Goal: Find specific page/section: Find specific page/section

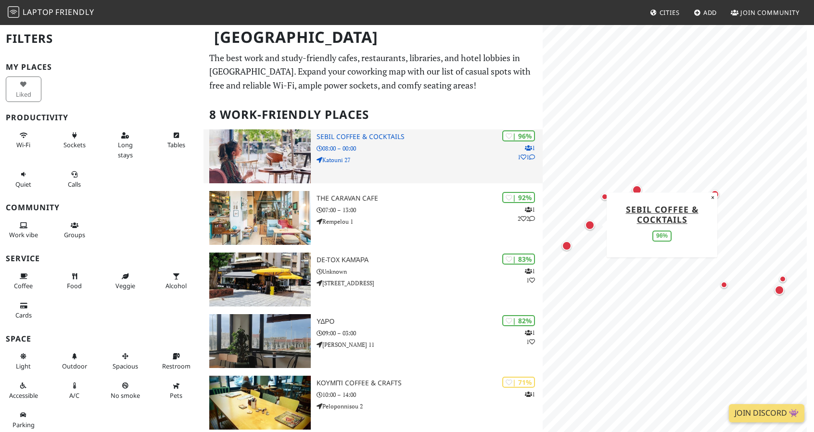
click at [353, 138] on h3 "Sebil Coffee & Cocktails" at bounding box center [429, 137] width 226 height 8
click at [320, 158] on icon at bounding box center [319, 160] width 6 height 6
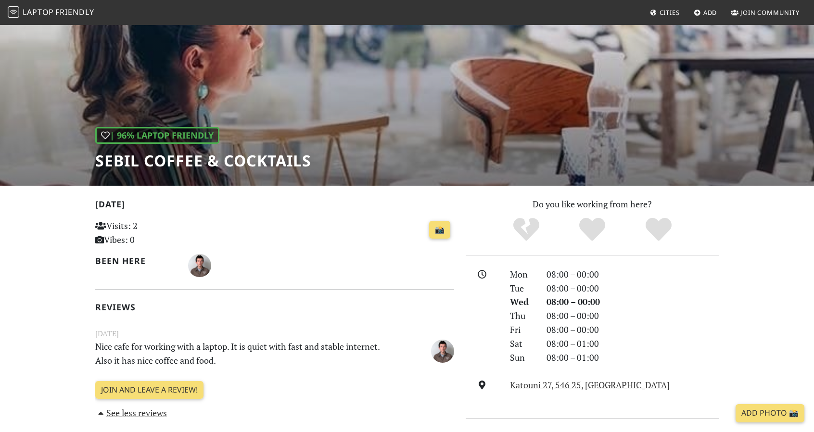
scroll to position [33, 0]
